Goal: Contribute content: Add original content to the website for others to see

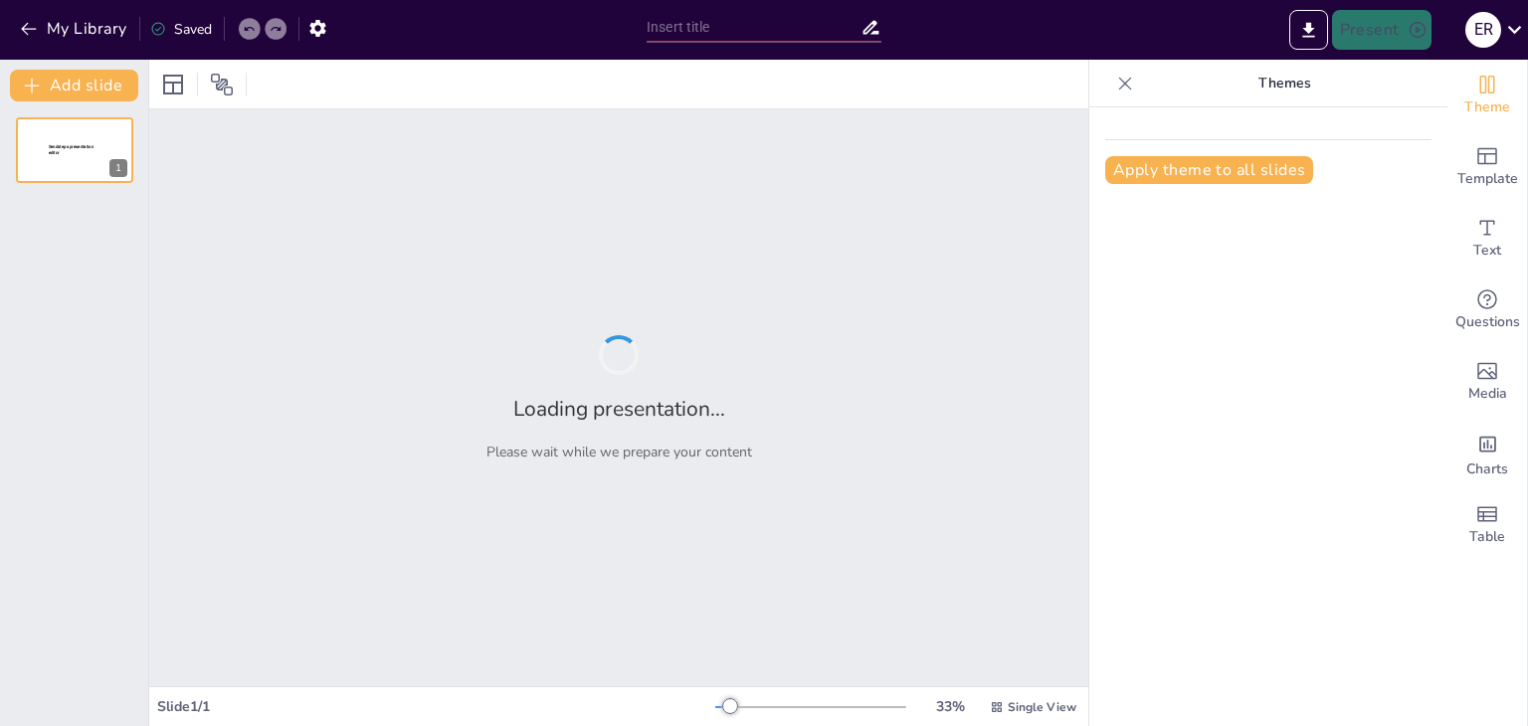
type input "Funciones y Estructura del Sistema Nervioso Central"
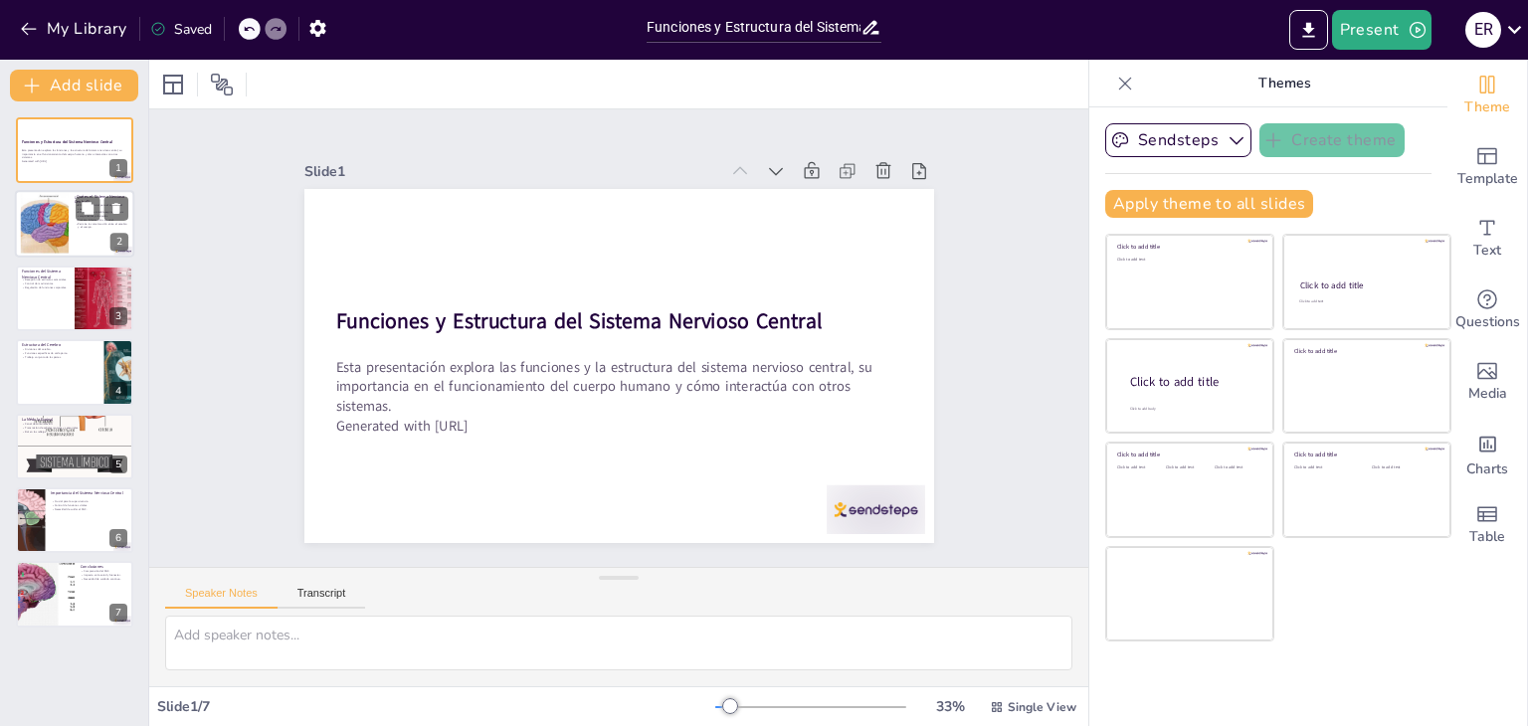
click at [92, 233] on div at bounding box center [74, 225] width 119 height 68
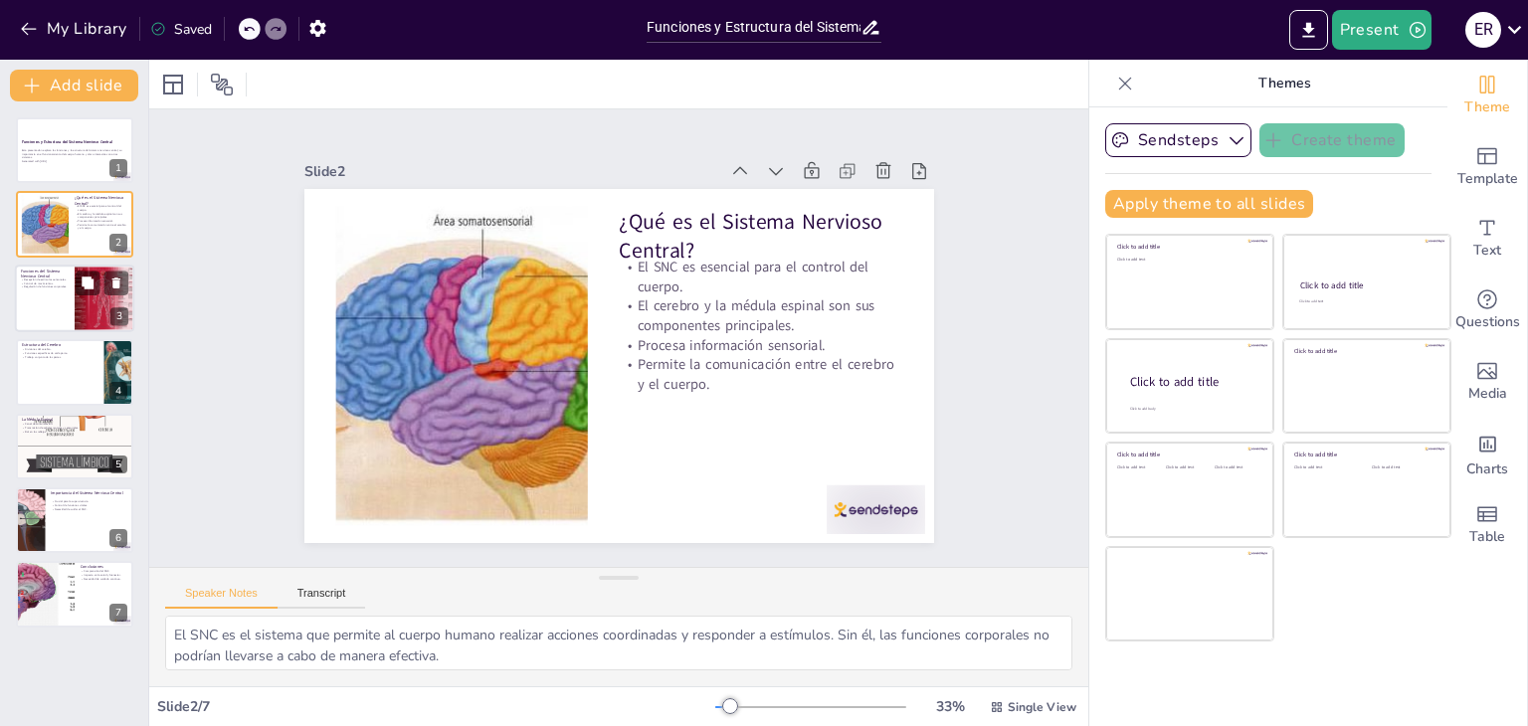
click at [59, 299] on div at bounding box center [74, 299] width 119 height 68
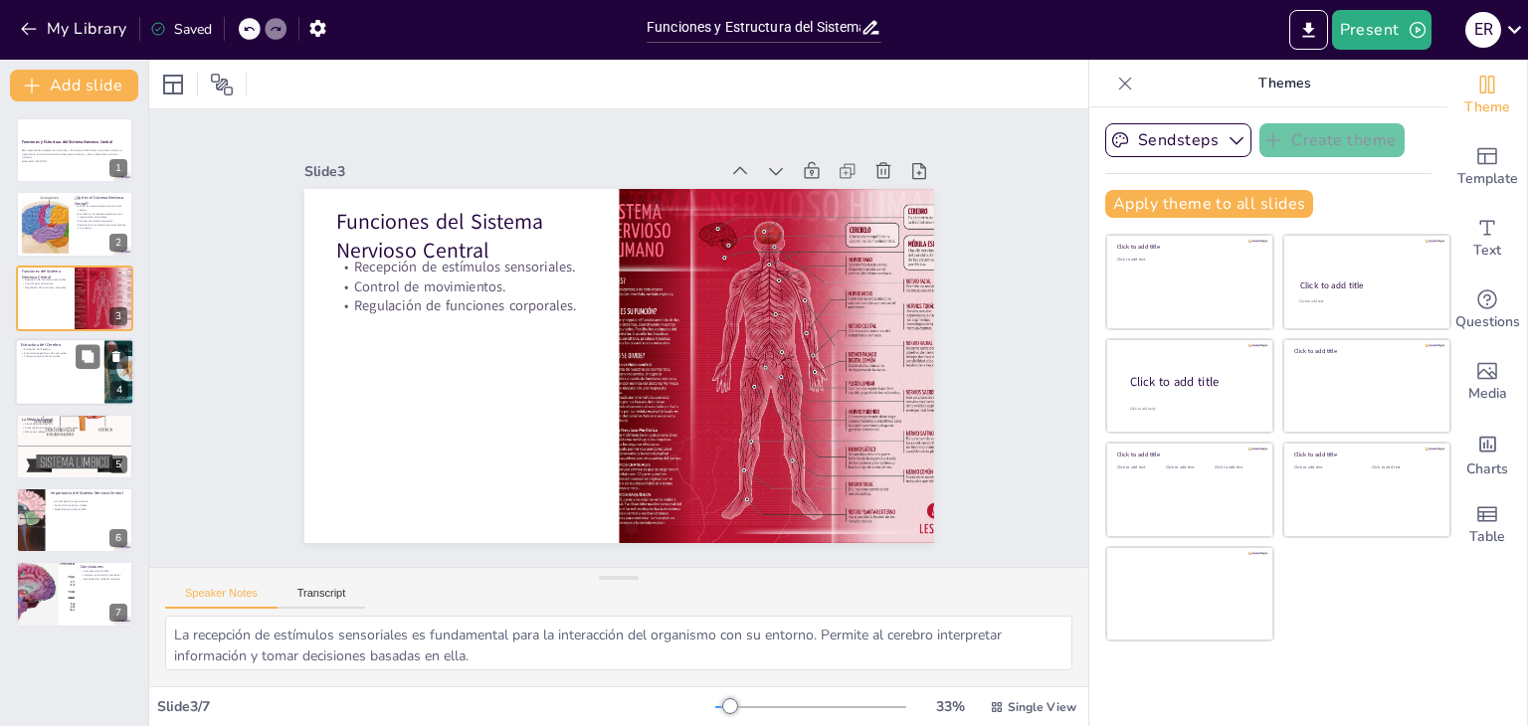
click at [48, 366] on div at bounding box center [74, 372] width 119 height 68
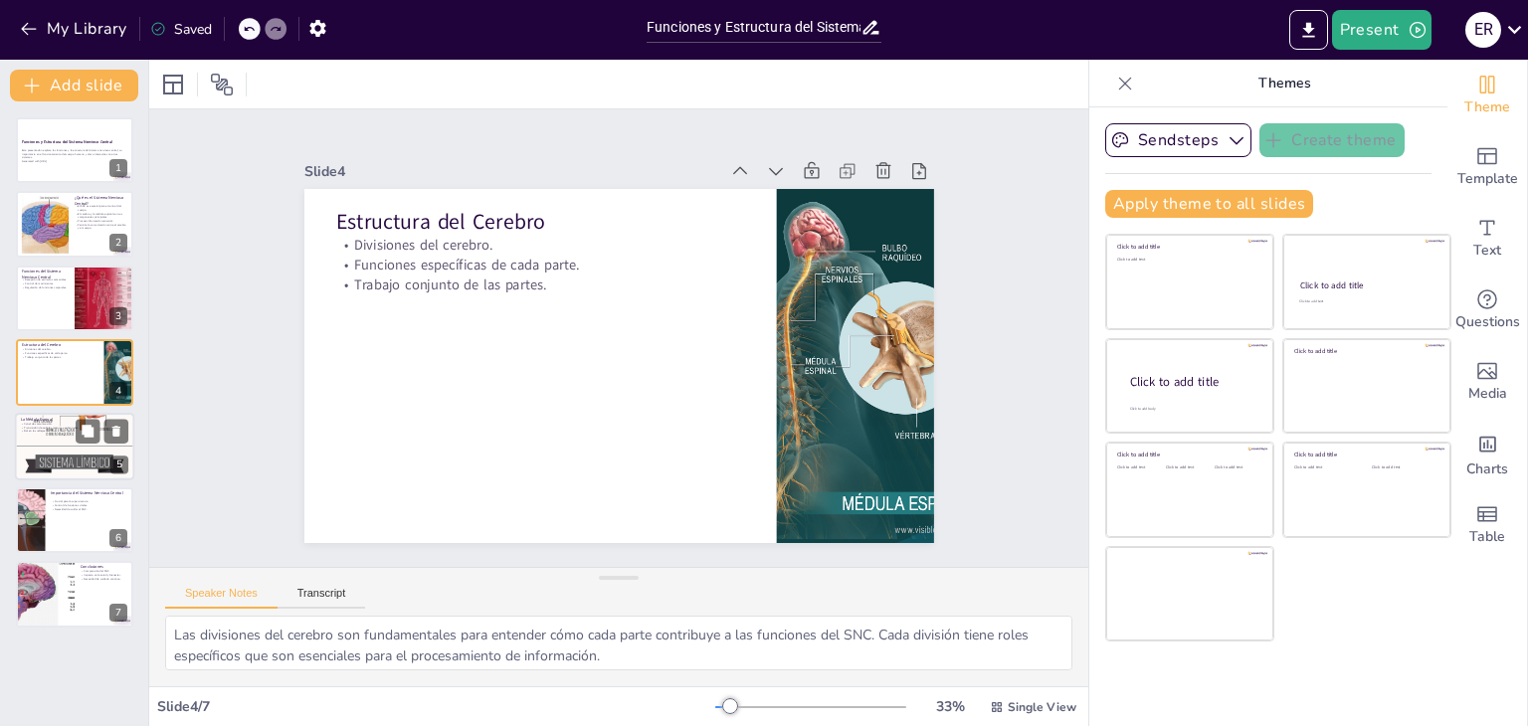
click at [64, 438] on div at bounding box center [74, 445] width 119 height 305
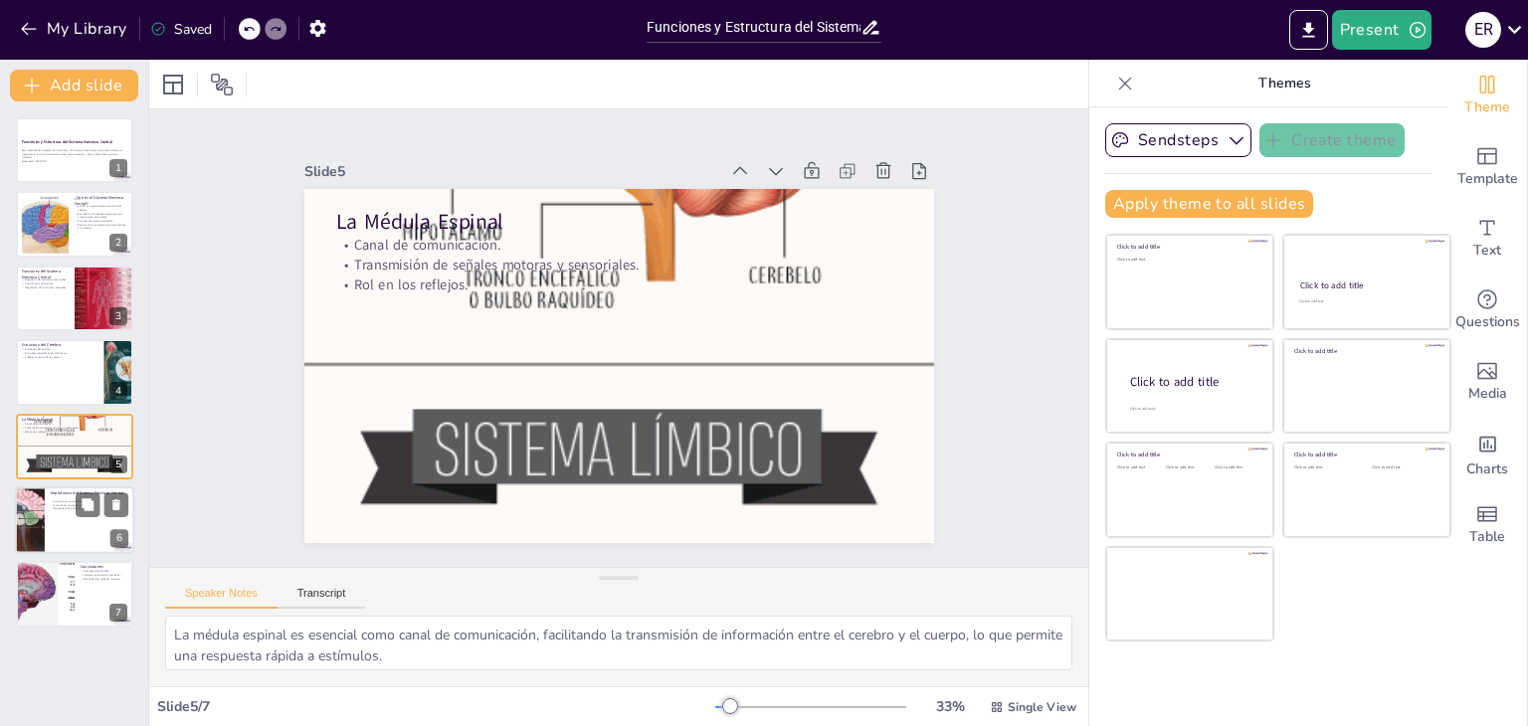
click at [84, 522] on div at bounding box center [74, 520] width 119 height 68
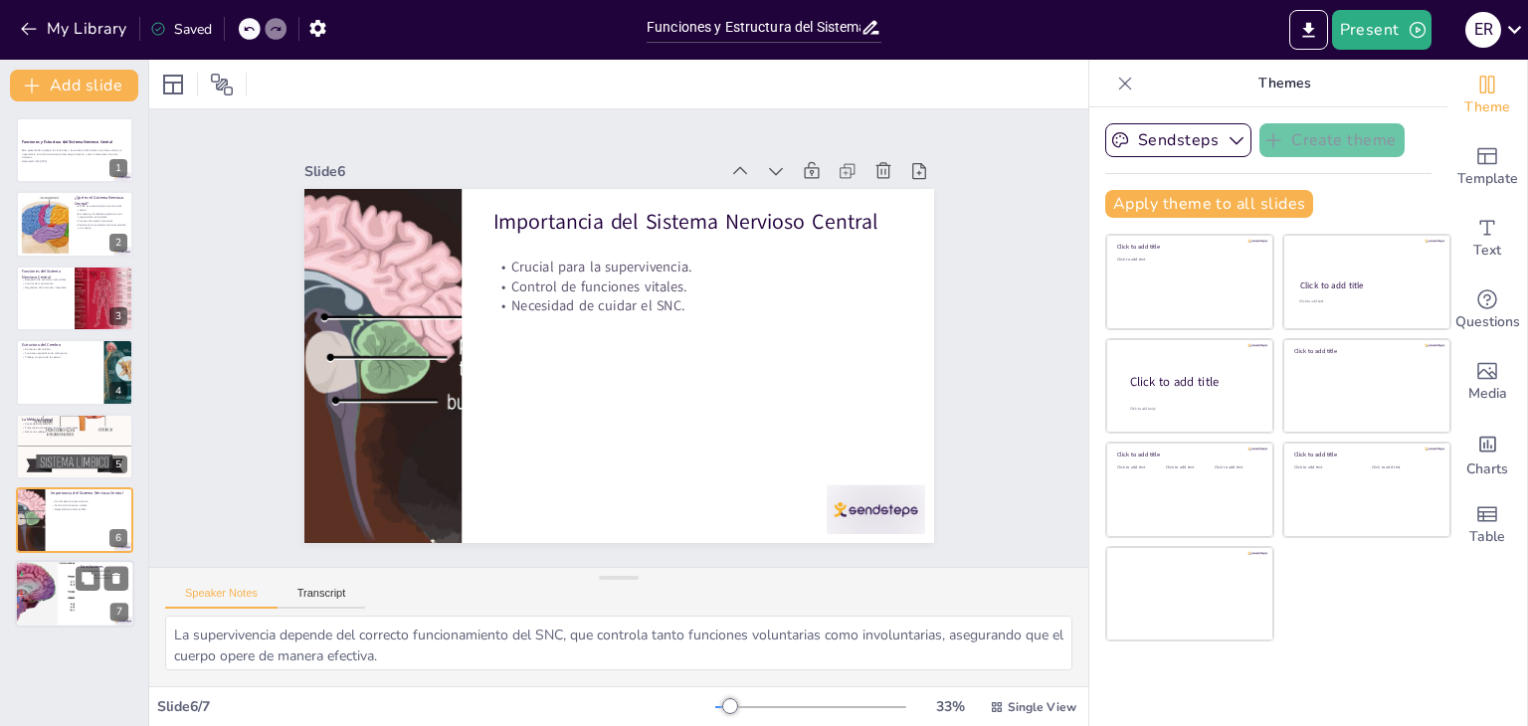
click at [86, 601] on div at bounding box center [74, 595] width 119 height 68
type textarea "La comprensión del SNC es esencial para reconocer su papel en nuestras vidas. E…"
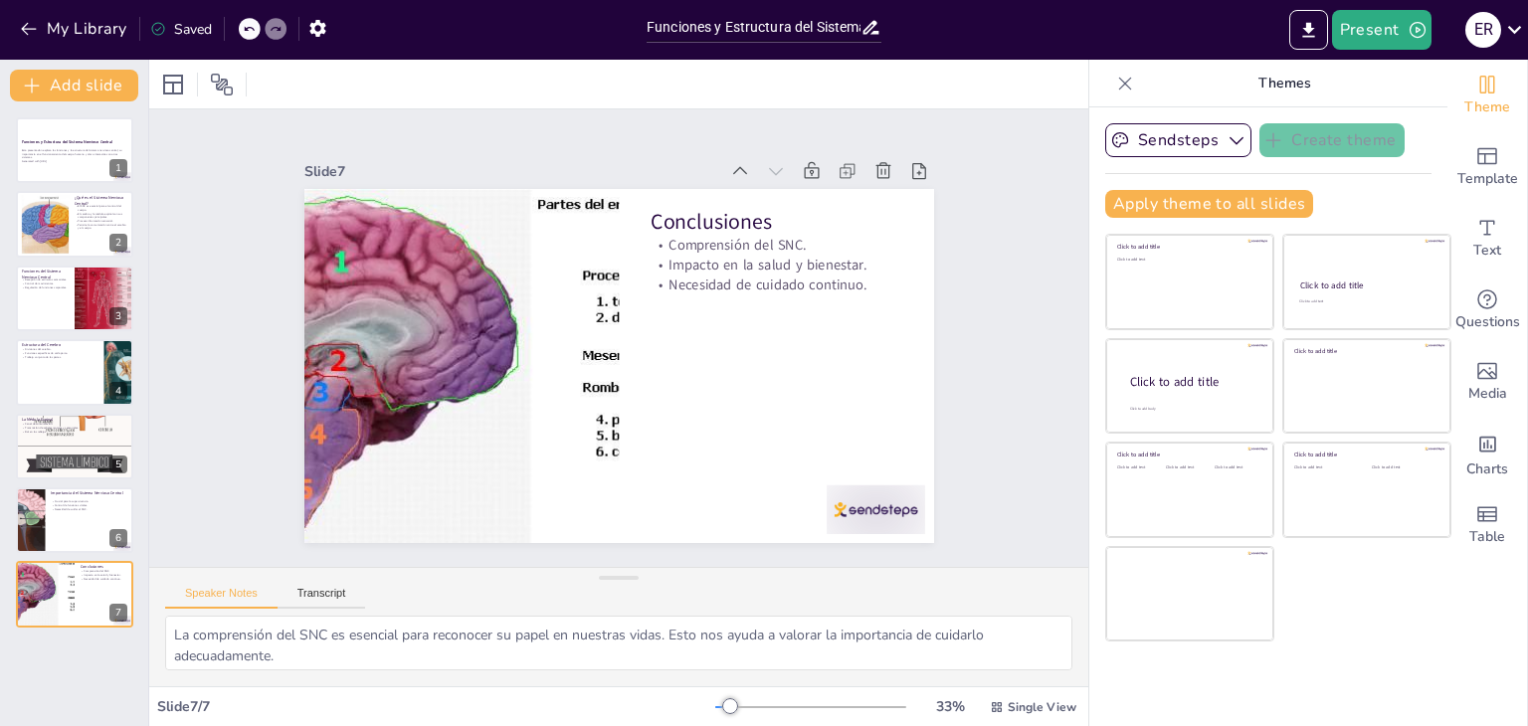
click at [252, 25] on icon at bounding box center [249, 29] width 12 height 12
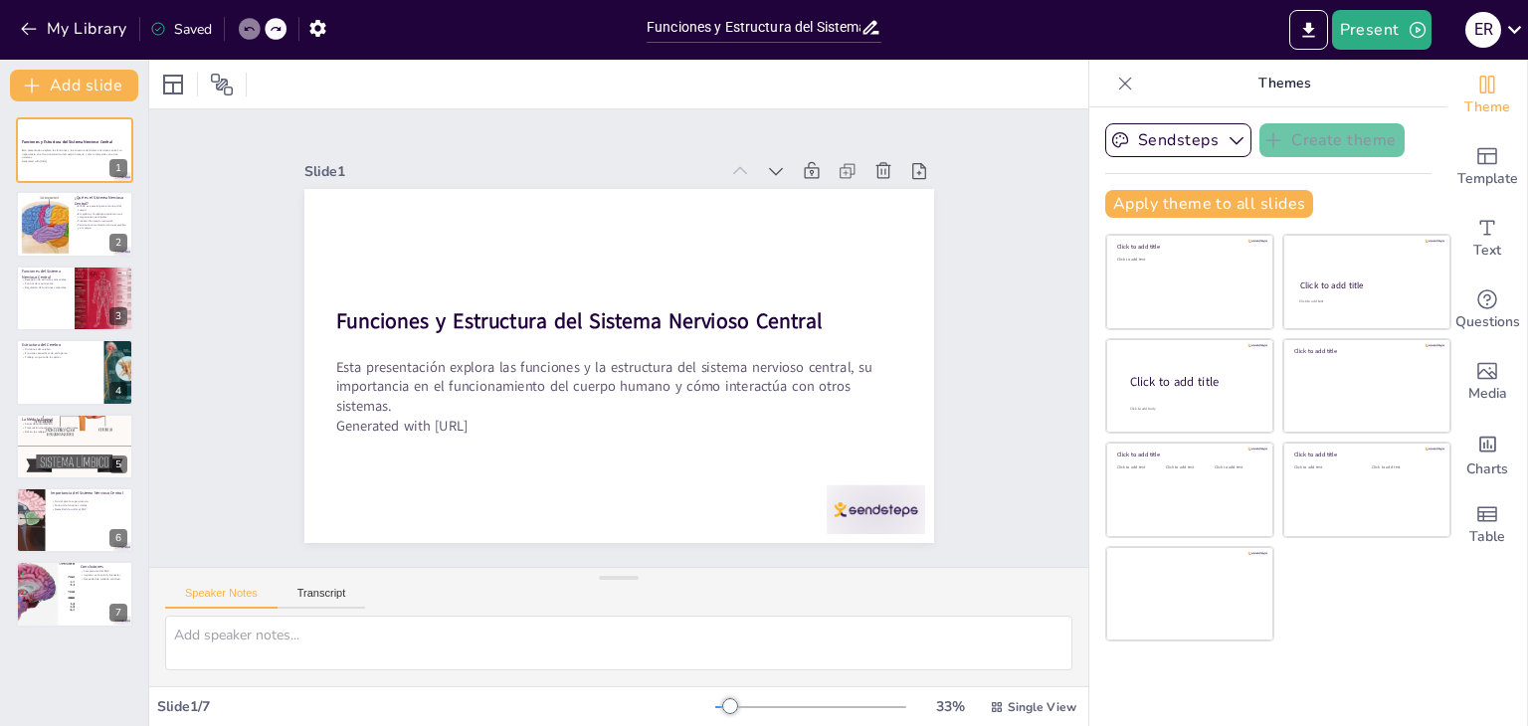
click at [252, 25] on icon at bounding box center [249, 29] width 12 height 12
click at [275, 29] on icon at bounding box center [276, 29] width 12 height 12
type textarea "La comprensión del SNC es esencial para reconocer su papel en nuestras vidas. E…"
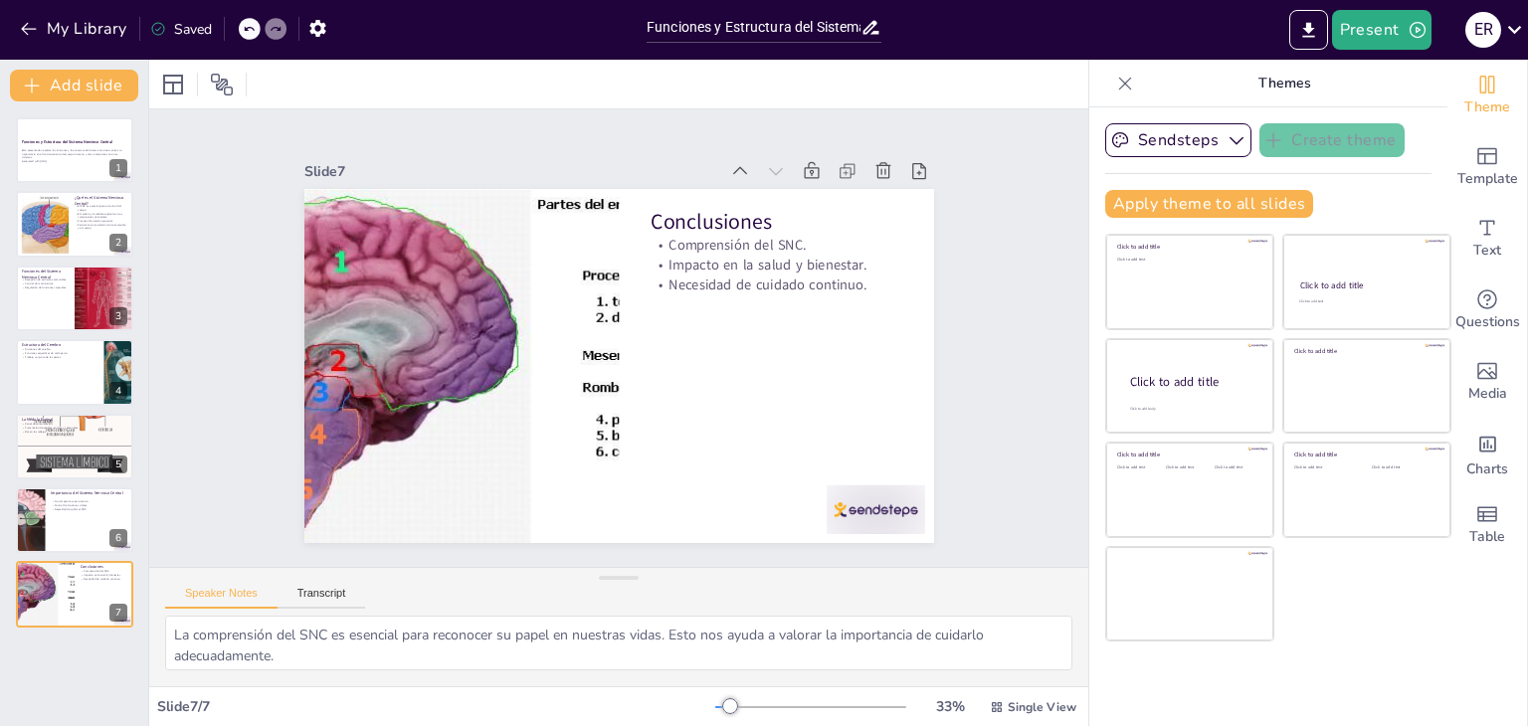
click at [275, 29] on icon at bounding box center [276, 29] width 12 height 12
click at [250, 26] on icon at bounding box center [249, 29] width 12 height 12
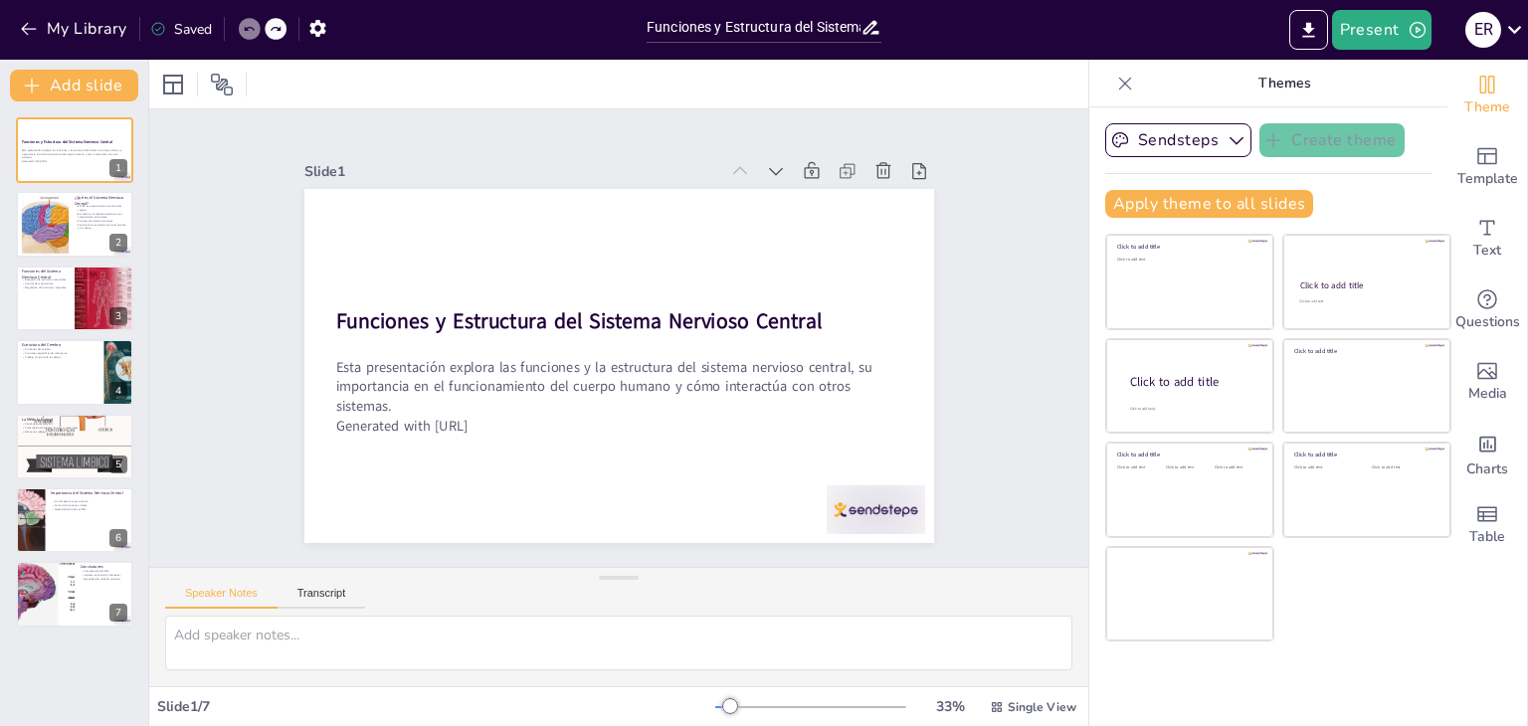
click at [250, 26] on icon at bounding box center [249, 29] width 12 height 12
click at [1377, 22] on button "Present" at bounding box center [1381, 30] width 99 height 40
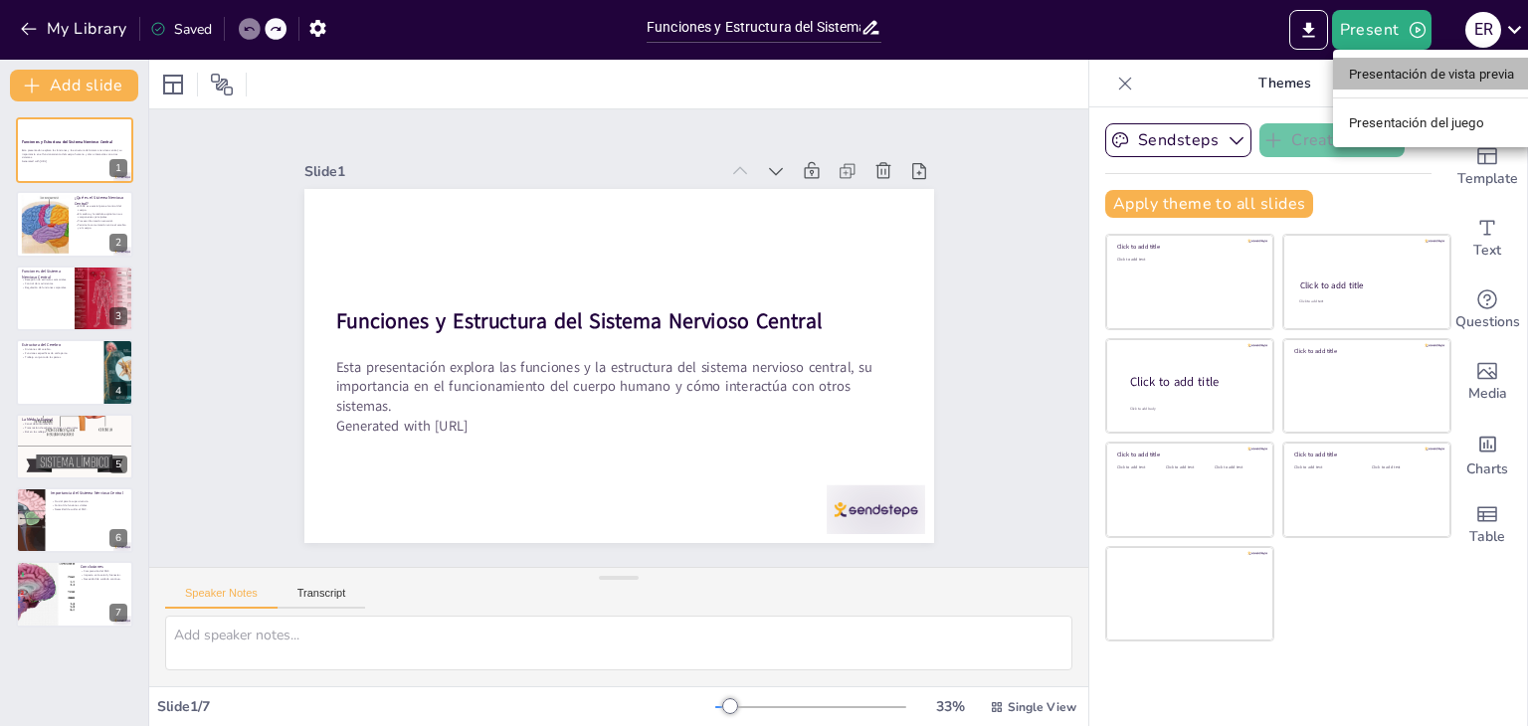
click at [1395, 76] on font "Presentación de vista previa" at bounding box center [1432, 74] width 166 height 15
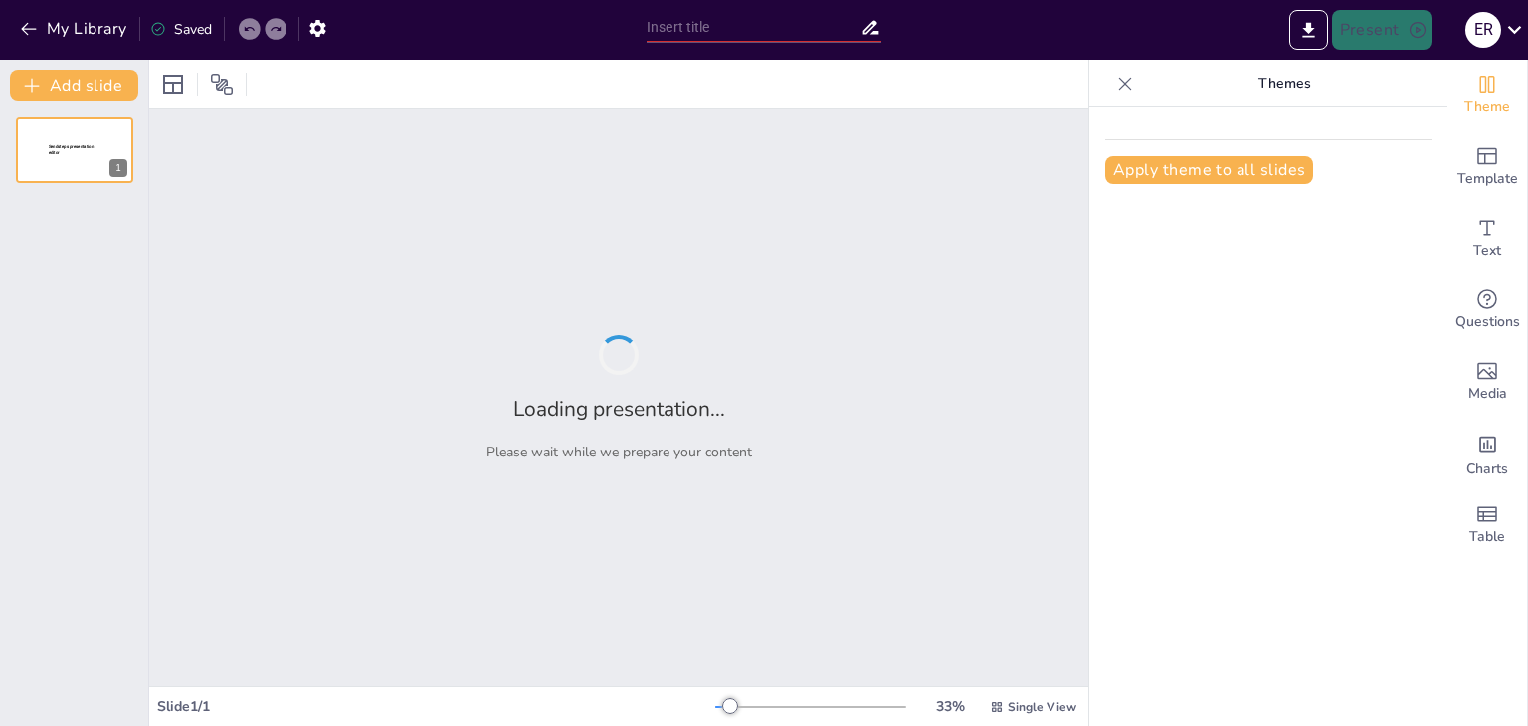
type input "Funciones y Estructura del Sistema Nervioso Central"
